Goal: Transaction & Acquisition: Purchase product/service

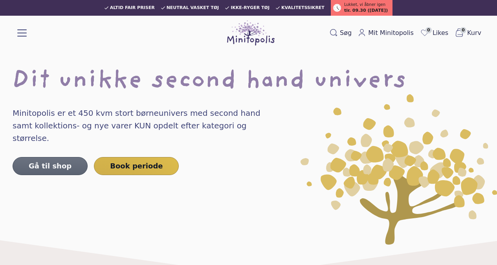
click at [50, 158] on link "Gå til shop" at bounding box center [50, 166] width 75 height 18
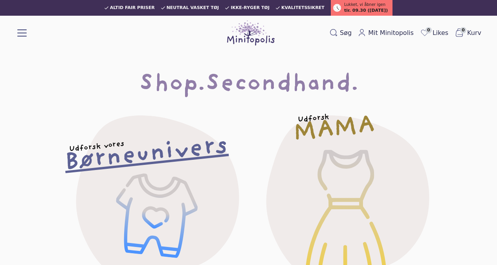
click at [115, 167] on h2 "Børneunivers" at bounding box center [146, 155] width 165 height 33
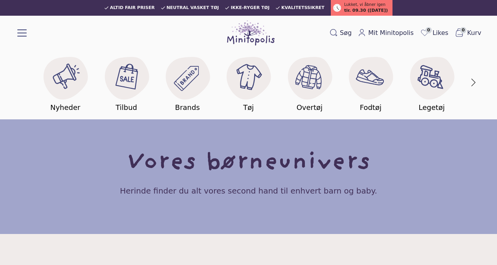
scroll to position [26, 0]
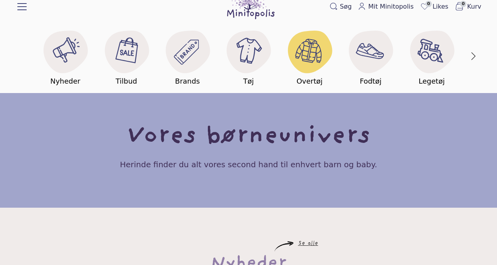
click at [307, 51] on image at bounding box center [309, 50] width 30 height 30
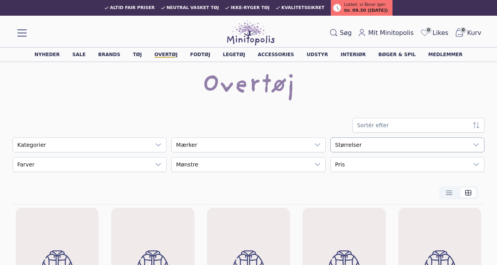
click at [353, 144] on div "empty" at bounding box center [400, 145] width 138 height 14
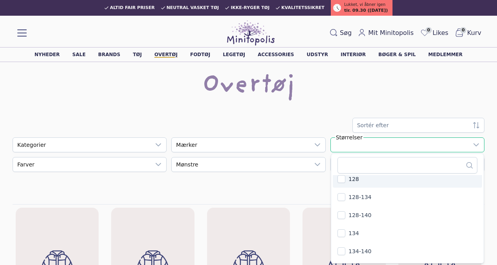
scroll to position [420, 0]
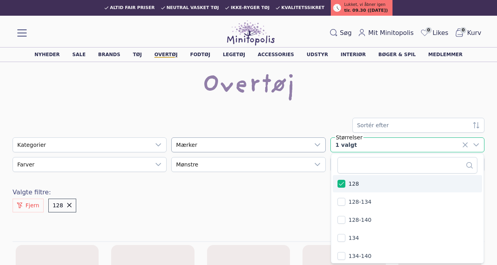
click at [235, 144] on div "empty" at bounding box center [241, 145] width 138 height 14
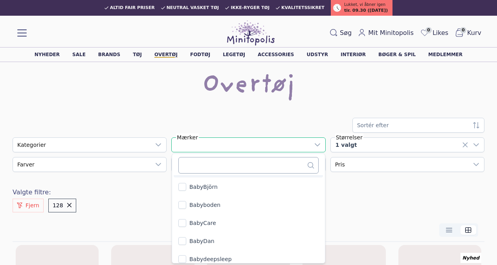
scroll to position [1733, 0]
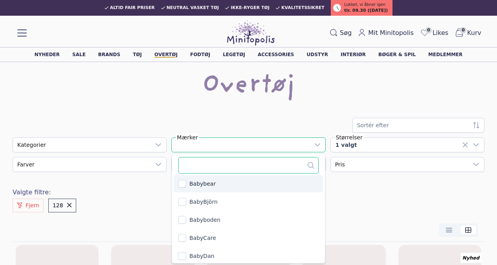
click at [220, 165] on input "text" at bounding box center [248, 165] width 140 height 17
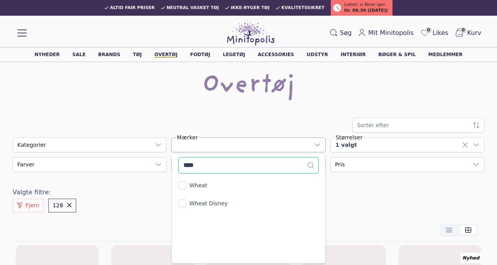
scroll to position [0, 0]
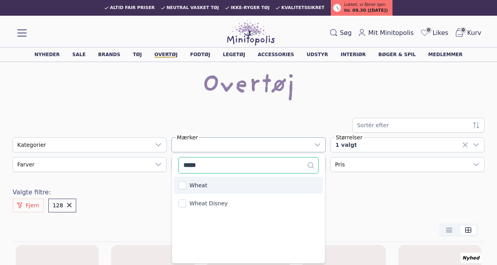
type input "*****"
